Goal: Information Seeking & Learning: Compare options

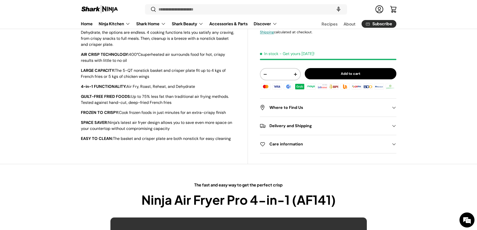
scroll to position [175, 0]
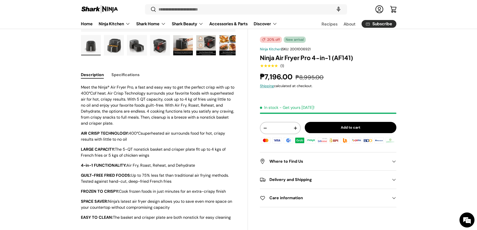
click at [129, 78] on button "Specifications" at bounding box center [125, 74] width 28 height 11
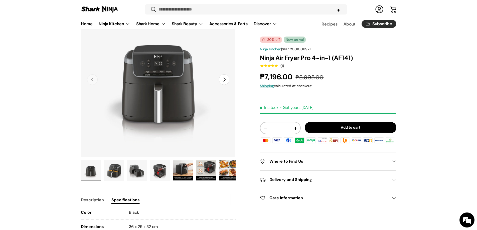
scroll to position [0, 0]
click at [228, 78] on button "Next" at bounding box center [224, 79] width 11 height 11
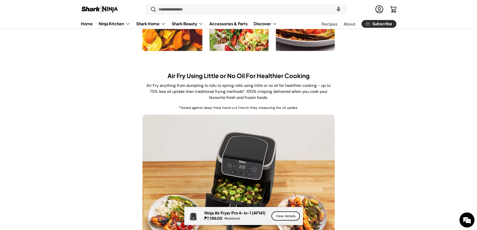
scroll to position [776, 0]
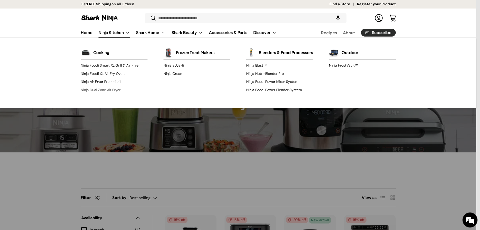
click at [113, 88] on link "Ninja Dual Zone Air Fryer" at bounding box center [114, 90] width 67 height 8
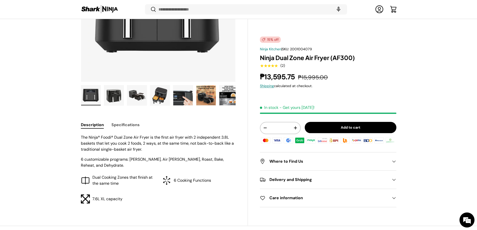
scroll to position [124, 0]
click at [139, 99] on img "Gallery Viewer" at bounding box center [137, 95] width 20 height 20
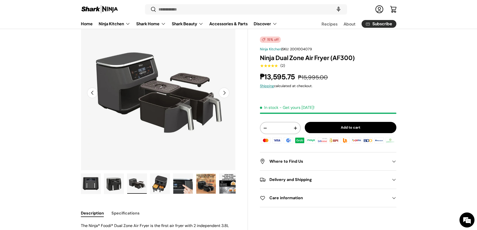
scroll to position [74, 0]
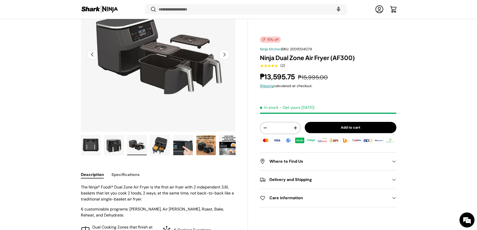
click at [156, 144] on img "Gallery Viewer" at bounding box center [160, 145] width 20 height 20
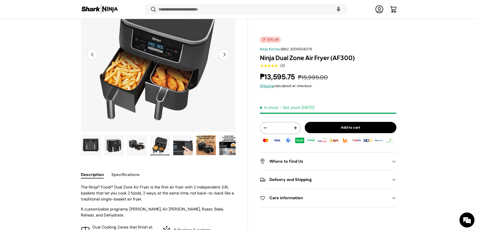
scroll to position [0, 0]
click at [187, 144] on img "Gallery Viewer" at bounding box center [183, 145] width 20 height 20
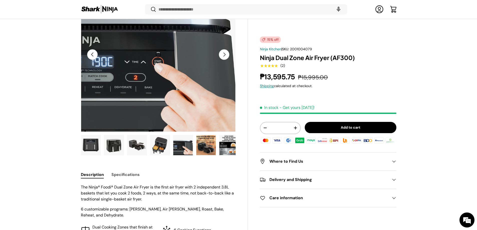
scroll to position [199, 0]
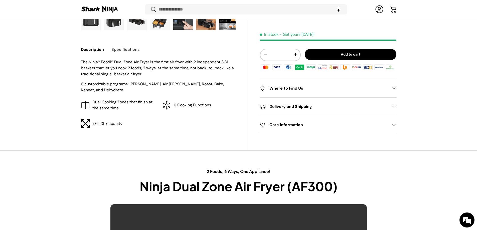
click at [126, 49] on button "Specifications" at bounding box center [125, 49] width 28 height 11
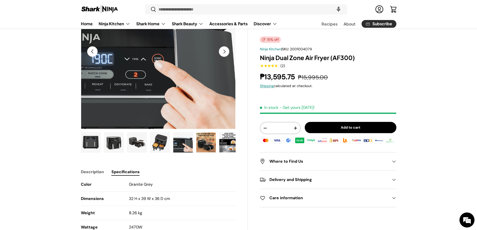
scroll to position [100, 0]
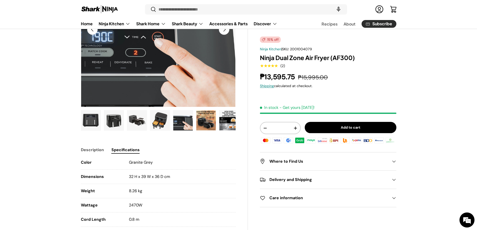
click at [202, 118] on img "Gallery Viewer" at bounding box center [206, 120] width 20 height 20
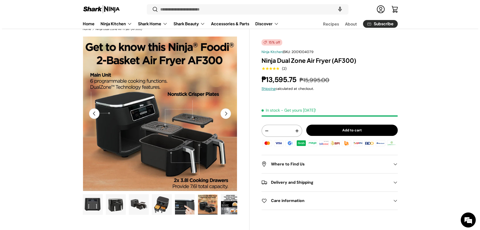
scroll to position [0, 0]
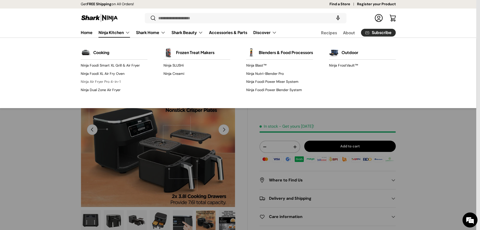
click at [107, 82] on link "Ninja Air Fryer Pro 4-in-1" at bounding box center [114, 82] width 67 height 8
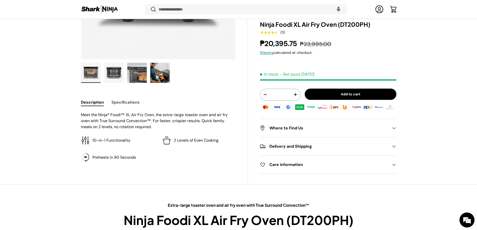
scroll to position [149, 0]
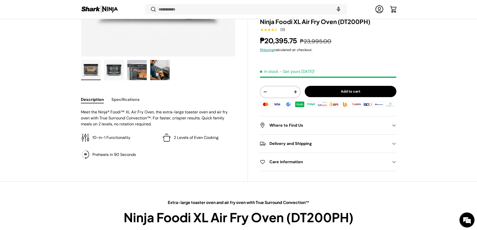
click at [121, 98] on button "Specifications" at bounding box center [125, 99] width 28 height 11
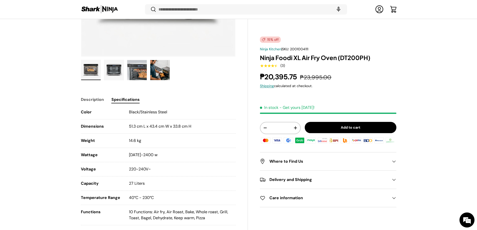
scroll to position [0, 0]
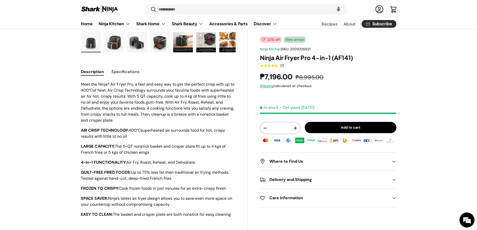
scroll to position [175, 0]
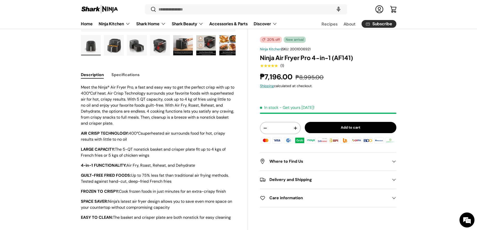
click at [119, 74] on button "Specifications" at bounding box center [125, 74] width 28 height 11
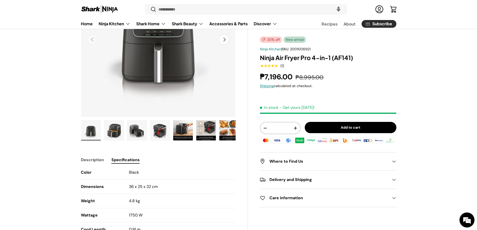
scroll to position [75, 0]
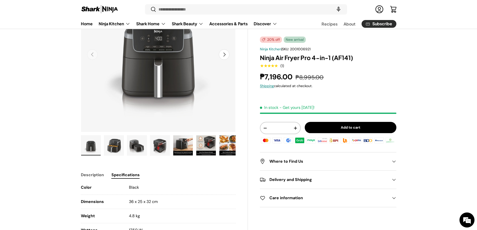
click at [118, 146] on img "Gallery Viewer" at bounding box center [114, 145] width 20 height 20
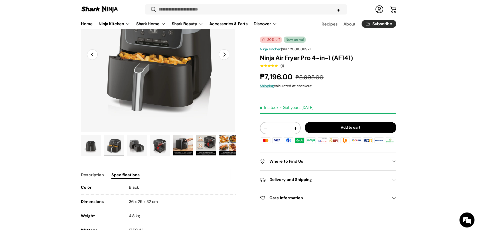
click at [137, 143] on img "Gallery Viewer" at bounding box center [137, 145] width 20 height 20
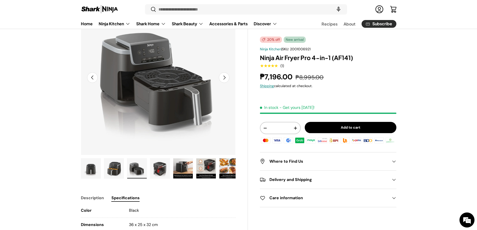
scroll to position [50, 0]
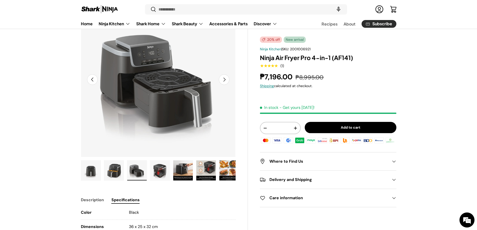
click at [166, 167] on img "Gallery Viewer" at bounding box center [160, 170] width 20 height 20
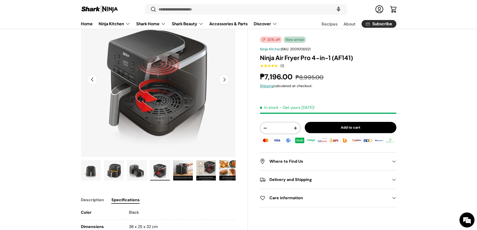
click at [182, 172] on img "Gallery Viewer" at bounding box center [183, 170] width 20 height 20
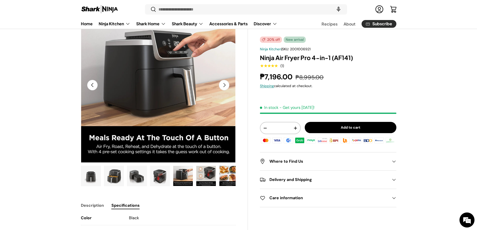
scroll to position [50, 0]
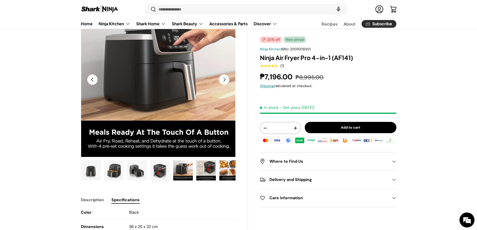
click at [211, 168] on img "Gallery Viewer" at bounding box center [206, 170] width 20 height 20
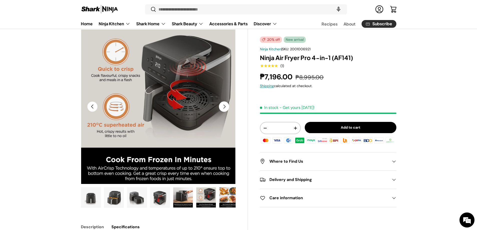
scroll to position [99, 0]
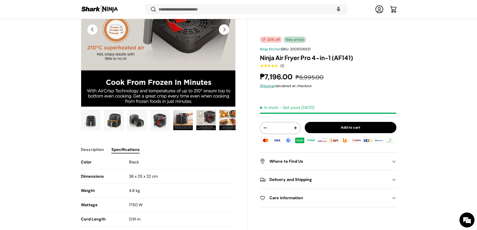
click at [226, 121] on img "Gallery Viewer" at bounding box center [229, 120] width 20 height 20
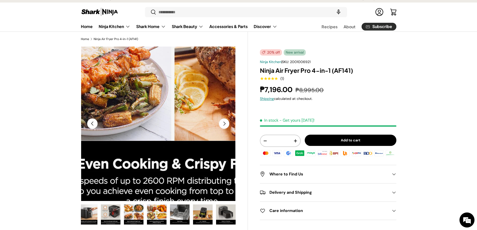
scroll to position [0, 0]
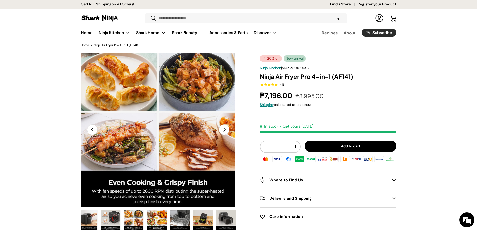
click at [226, 131] on button "Next" at bounding box center [224, 129] width 11 height 11
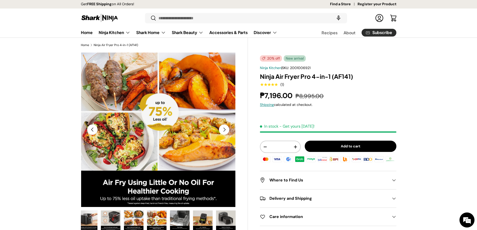
scroll to position [0, 1102]
click at [227, 131] on button "Next" at bounding box center [224, 129] width 11 height 11
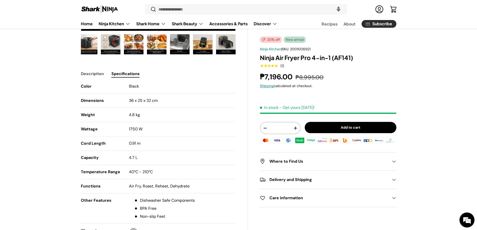
scroll to position [0, 0]
